Goal: Information Seeking & Learning: Learn about a topic

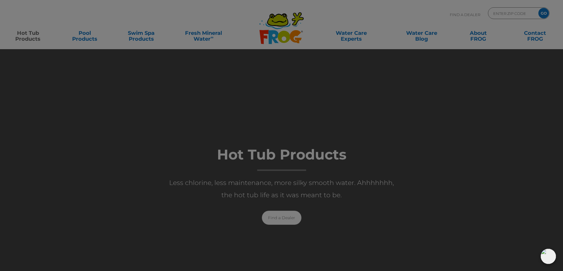
drag, startPoint x: 413, startPoint y: 200, endPoint x: 411, endPoint y: 191, distance: 10.2
click at [413, 199] on div at bounding box center [281, 135] width 563 height 271
click at [192, 38] on div at bounding box center [281, 135] width 563 height 271
drag, startPoint x: 197, startPoint y: 39, endPoint x: 262, endPoint y: 48, distance: 66.0
click at [209, 43] on div at bounding box center [281, 135] width 563 height 271
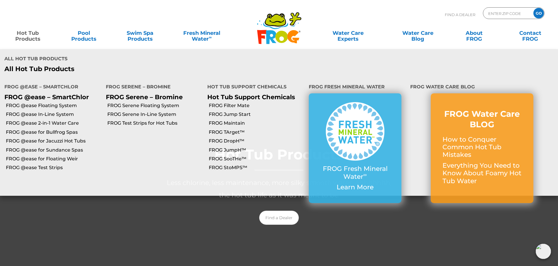
click at [28, 39] on link "Hot Tub Products" at bounding box center [28, 33] width 44 height 12
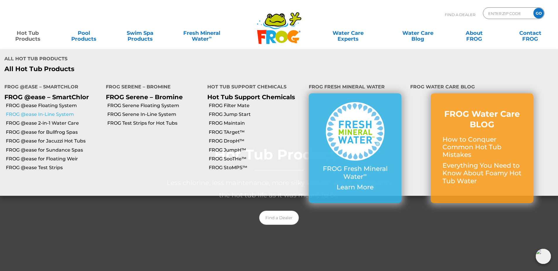
click at [48, 111] on link "FROG @ease In-Line System" at bounding box center [54, 114] width 96 height 6
